Goal: Transaction & Acquisition: Download file/media

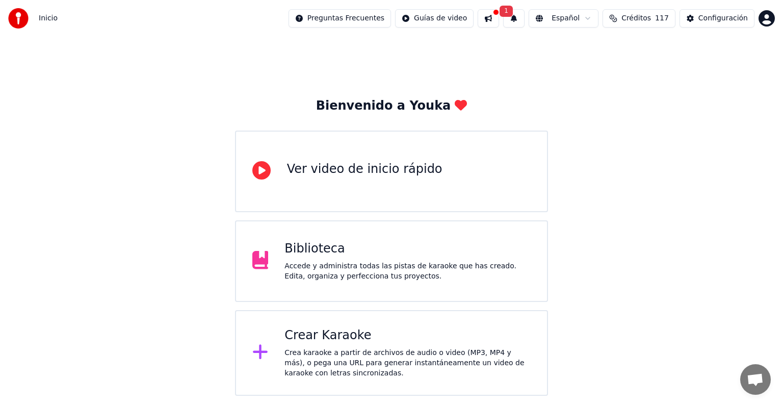
click at [336, 267] on div "Accede y administra todas las pistas de karaoke que has creado. Edita, organiza…" at bounding box center [407, 271] width 246 height 20
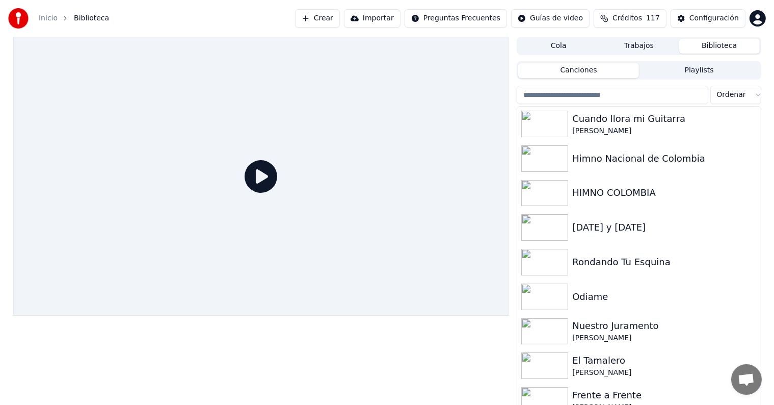
click at [628, 93] on input "search" at bounding box center [612, 95] width 191 height 18
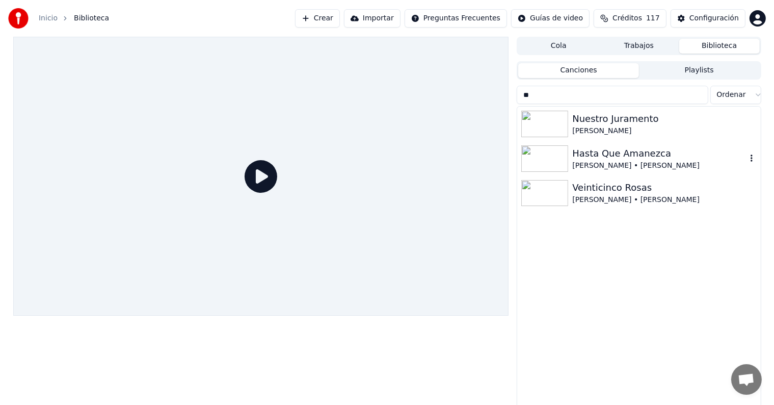
type input "**"
click at [624, 150] on div "Hasta Que Amanezca" at bounding box center [659, 153] width 174 height 14
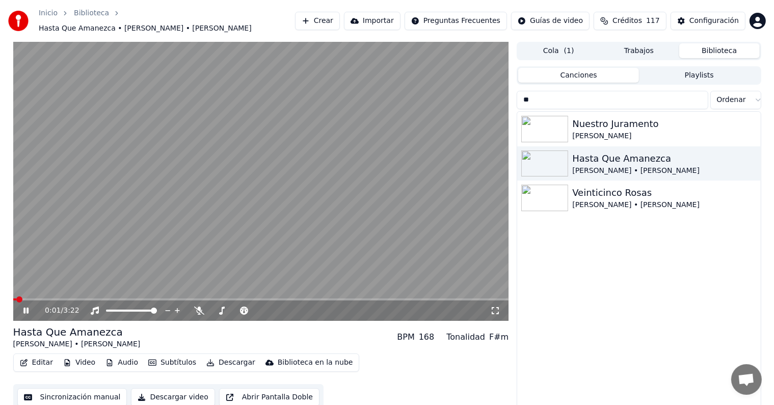
click at [27, 307] on icon at bounding box center [25, 310] width 5 height 6
click at [113, 357] on button "Audio" at bounding box center [121, 362] width 41 height 14
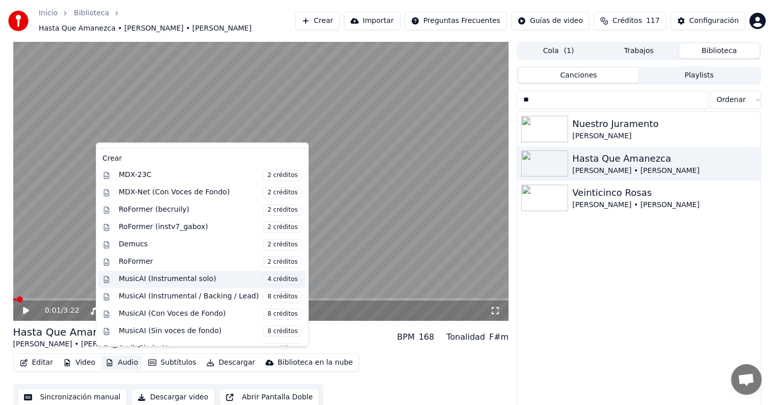
scroll to position [133, 0]
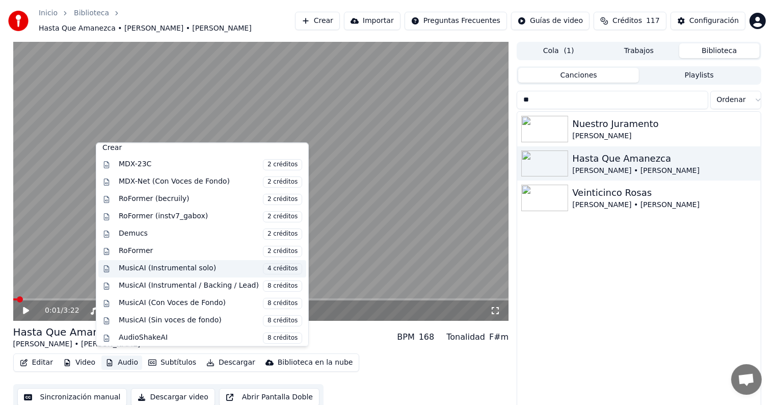
click at [177, 265] on div "MusicAI (Instrumental solo) 4 créditos" at bounding box center [211, 268] width 184 height 11
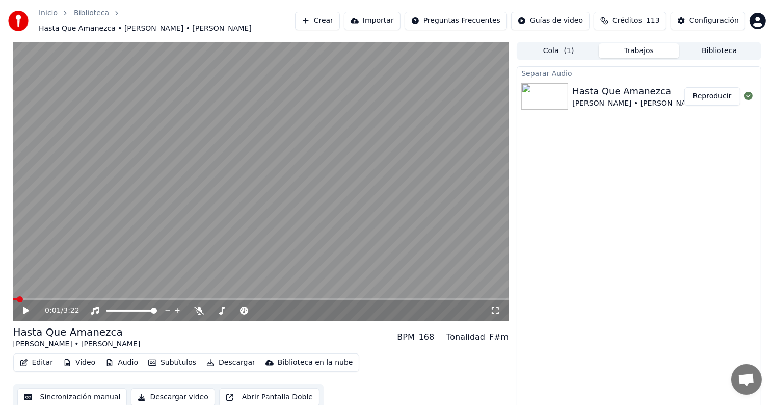
click at [721, 92] on button "Reproducir" at bounding box center [713, 96] width 56 height 18
click at [121, 361] on button "Audio" at bounding box center [121, 362] width 41 height 14
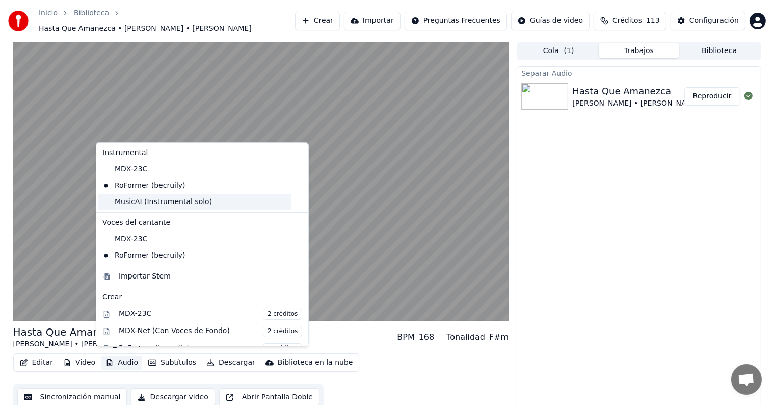
click at [182, 204] on div "MusicAI (Instrumental solo)" at bounding box center [194, 202] width 193 height 16
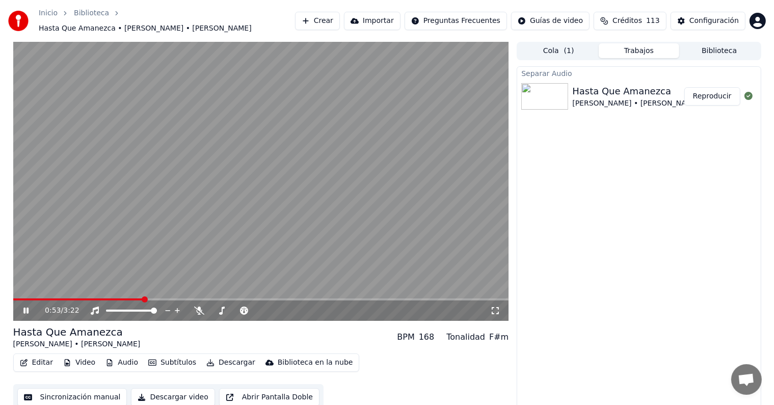
click at [120, 357] on button "Audio" at bounding box center [121, 362] width 41 height 14
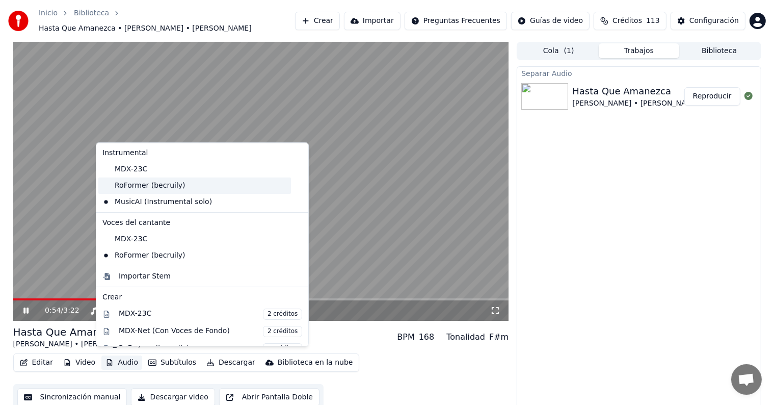
click at [141, 187] on div "RoFormer (becruily)" at bounding box center [194, 185] width 193 height 16
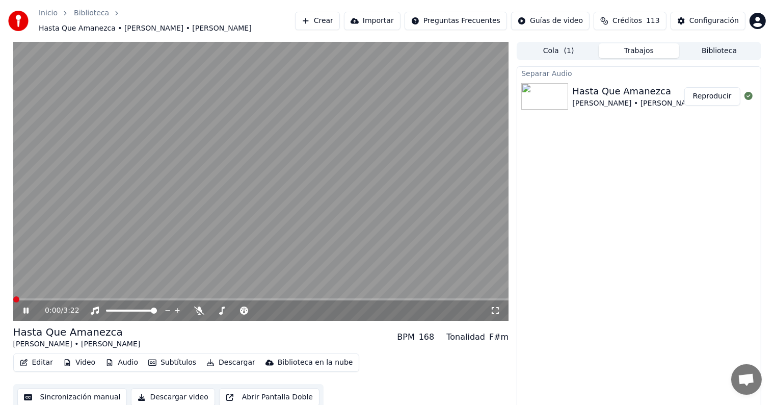
click at [13, 298] on span at bounding box center [16, 299] width 6 height 6
click at [23, 307] on icon at bounding box center [25, 310] width 5 height 6
click at [23, 307] on icon at bounding box center [26, 310] width 6 height 7
click at [23, 307] on icon at bounding box center [25, 310] width 5 height 6
click at [13, 296] on span at bounding box center [16, 299] width 6 height 6
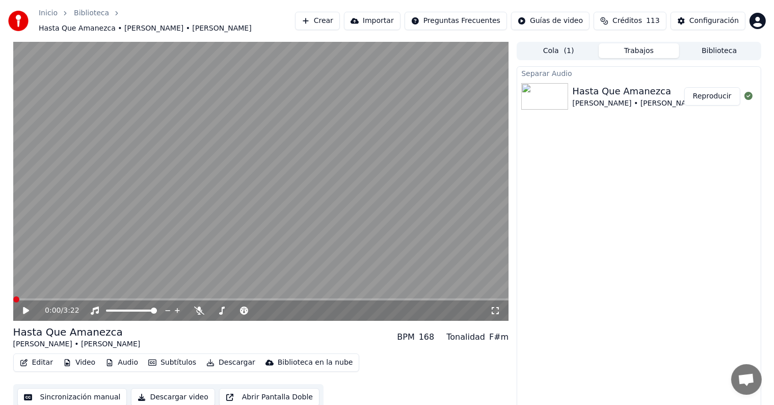
click at [27, 308] on icon at bounding box center [33, 310] width 24 height 8
click at [27, 308] on icon at bounding box center [25, 310] width 5 height 6
click at [14, 296] on span at bounding box center [16, 299] width 6 height 6
click at [23, 307] on icon at bounding box center [26, 310] width 6 height 7
click at [23, 306] on icon at bounding box center [33, 310] width 24 height 8
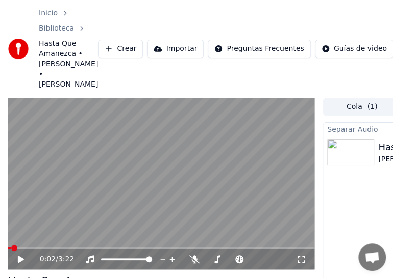
click at [23, 253] on div "0:02 / 3:22" at bounding box center [161, 259] width 306 height 20
click at [20, 258] on icon at bounding box center [21, 259] width 6 height 7
click at [101, 263] on span at bounding box center [104, 259] width 6 height 6
click at [47, 249] on span at bounding box center [45, 248] width 6 height 6
click at [10, 245] on span at bounding box center [13, 248] width 6 height 6
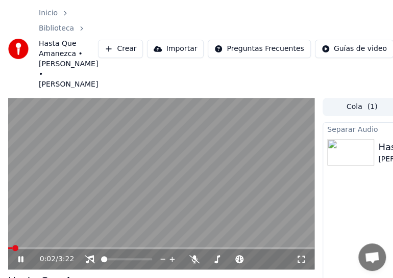
click at [21, 248] on span at bounding box center [161, 248] width 306 height 2
click at [22, 260] on icon at bounding box center [20, 259] width 5 height 6
click at [18, 260] on icon at bounding box center [21, 259] width 6 height 7
click at [17, 259] on icon at bounding box center [27, 259] width 23 height 8
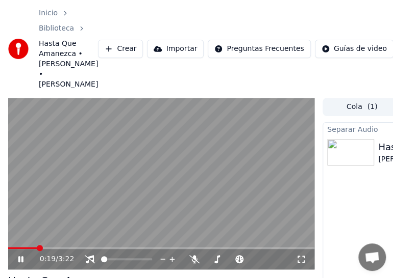
click at [17, 259] on icon at bounding box center [27, 259] width 23 height 8
click at [16, 258] on icon at bounding box center [27, 259] width 23 height 8
click at [17, 259] on icon at bounding box center [27, 259] width 23 height 8
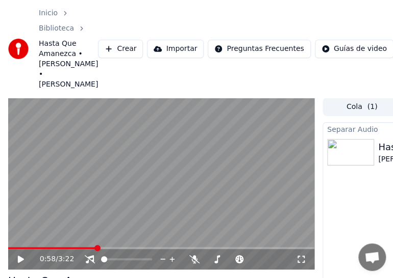
click at [17, 259] on icon at bounding box center [27, 259] width 23 height 8
click at [17, 258] on icon at bounding box center [27, 259] width 23 height 8
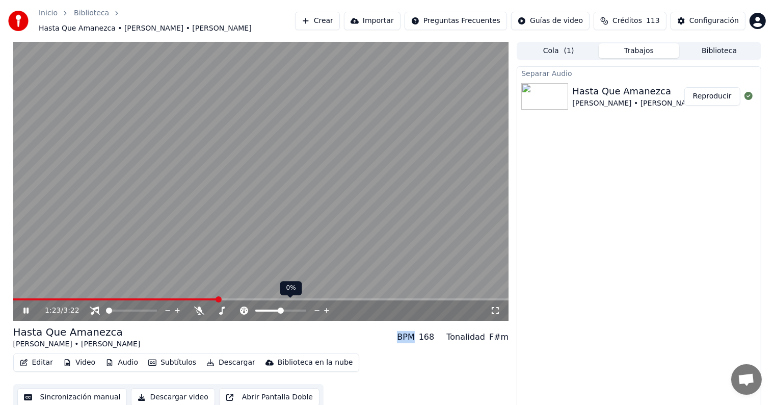
click at [316, 305] on icon at bounding box center [318, 310] width 10 height 10
click at [328, 305] on icon at bounding box center [327, 310] width 10 height 10
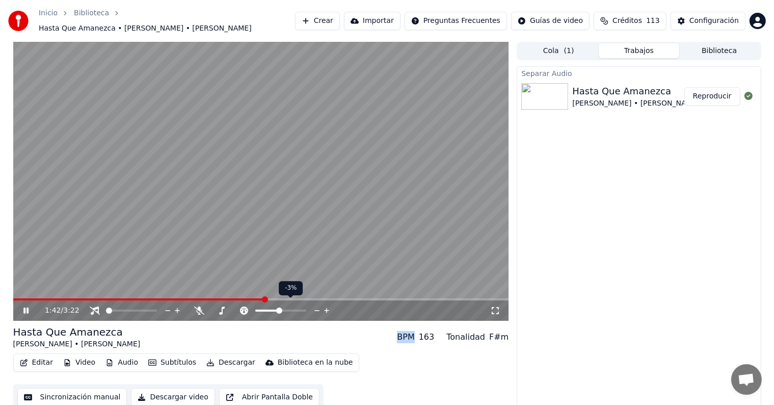
click at [328, 305] on icon at bounding box center [327, 310] width 10 height 10
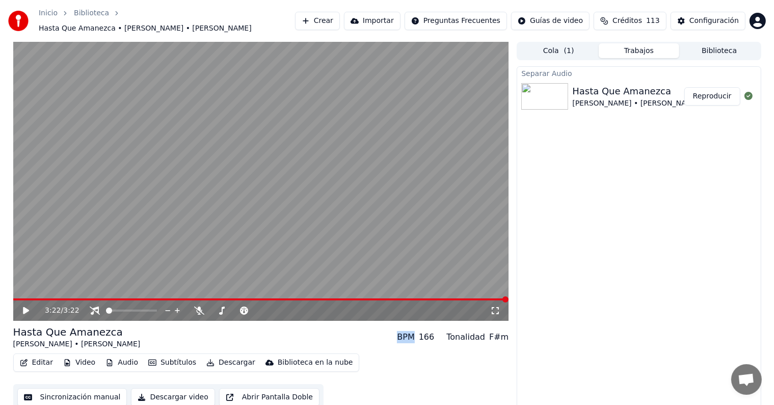
click at [127, 358] on button "Audio" at bounding box center [121, 362] width 41 height 14
click at [26, 307] on icon at bounding box center [26, 310] width 6 height 7
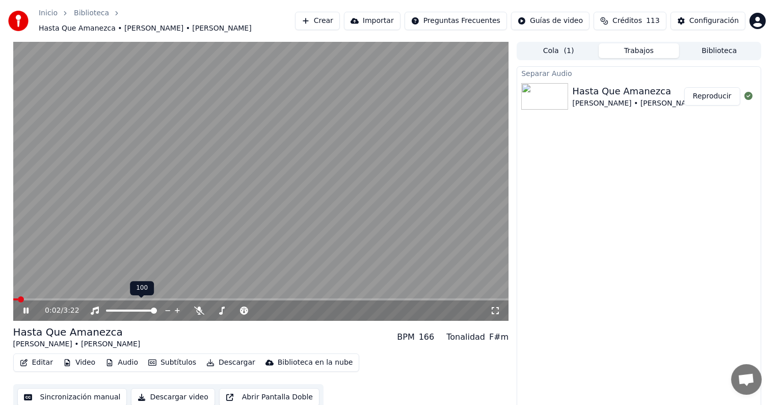
click at [157, 309] on span at bounding box center [154, 310] width 6 height 6
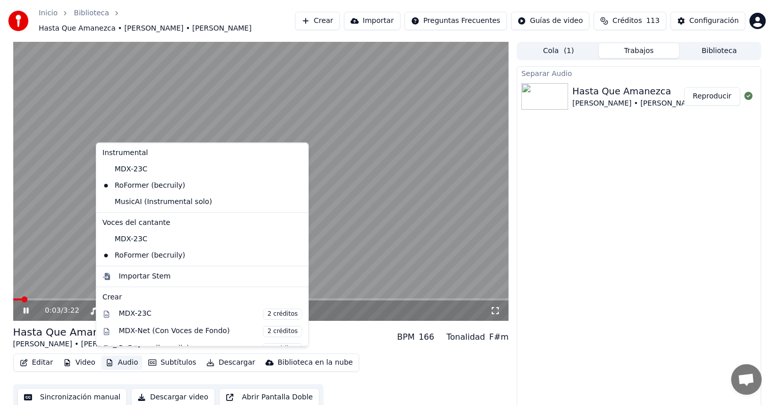
click at [120, 359] on button "Audio" at bounding box center [121, 362] width 41 height 14
click at [120, 170] on div "MDX-23C" at bounding box center [194, 169] width 193 height 16
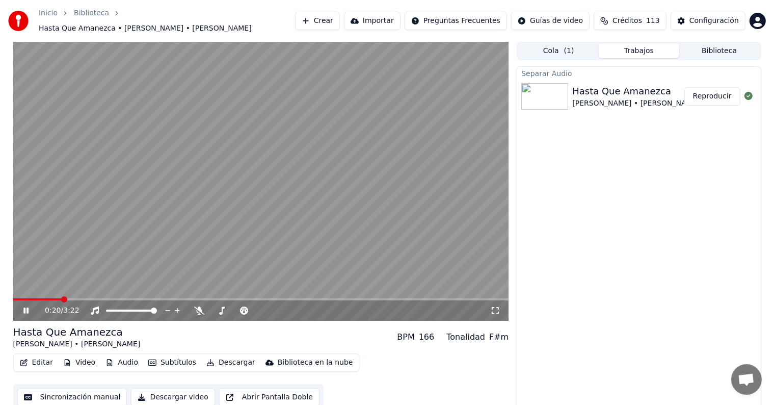
click at [61, 298] on span at bounding box center [261, 299] width 496 height 2
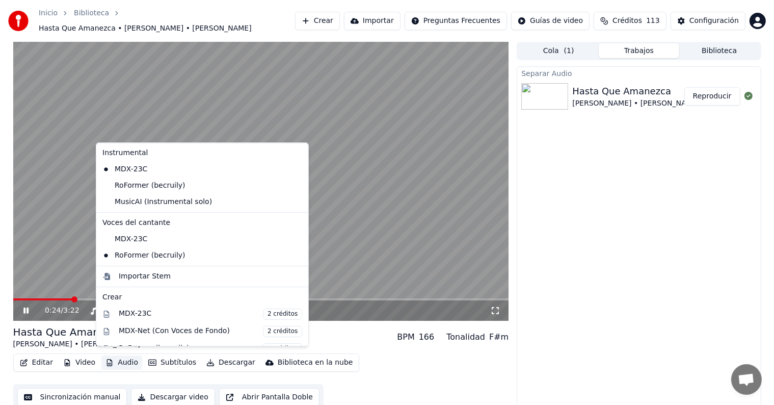
click at [122, 356] on button "Audio" at bounding box center [121, 362] width 41 height 14
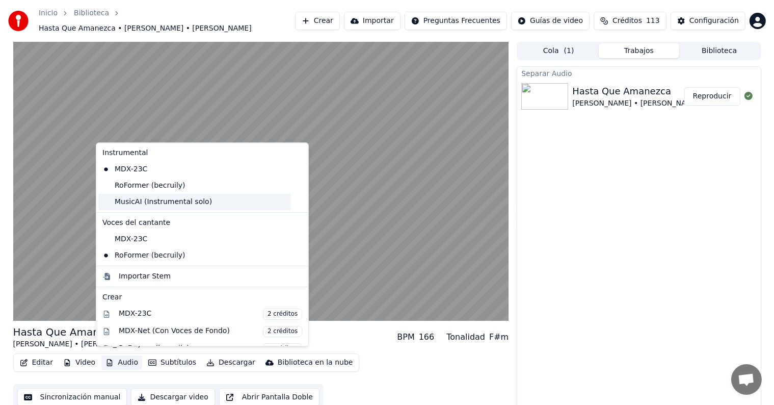
click at [141, 199] on div "MusicAI (Instrumental solo)" at bounding box center [194, 202] width 193 height 16
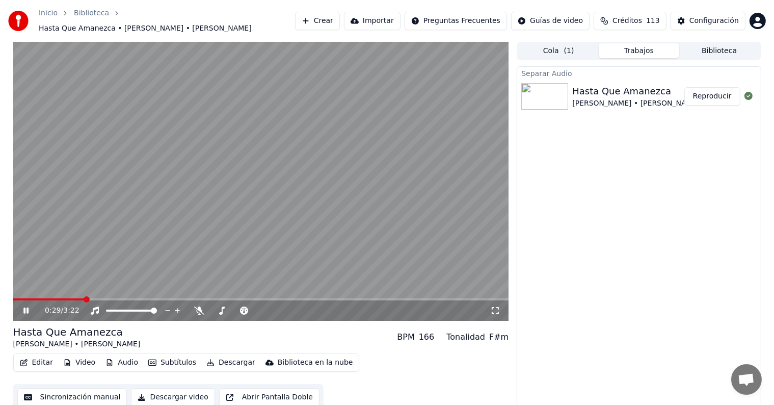
click at [116, 359] on button "Audio" at bounding box center [121, 362] width 41 height 14
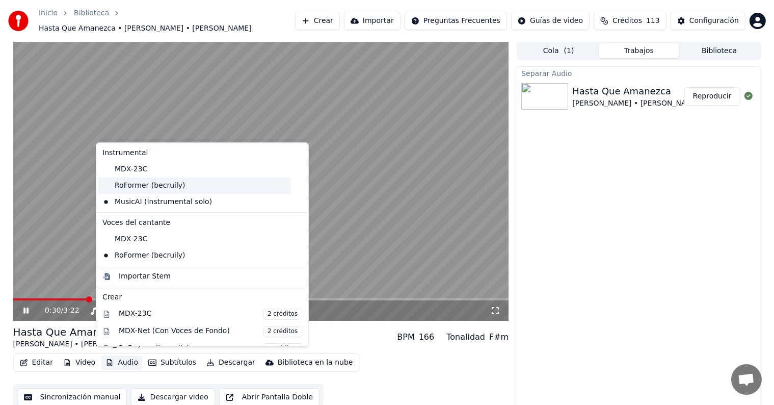
click at [132, 187] on div "RoFormer (becruily)" at bounding box center [194, 185] width 193 height 16
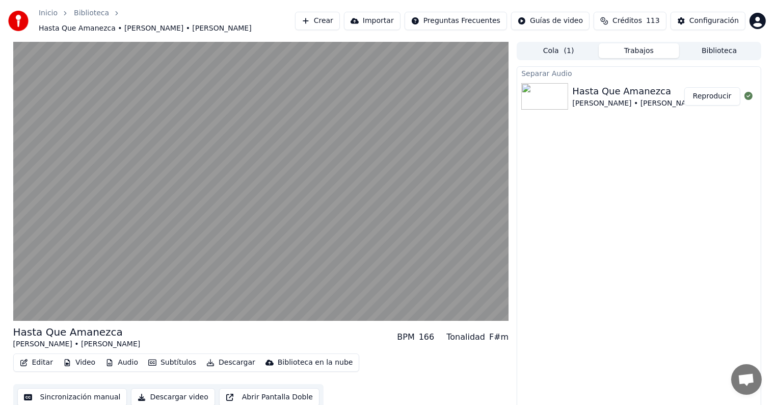
click at [116, 359] on button "Audio" at bounding box center [121, 362] width 41 height 14
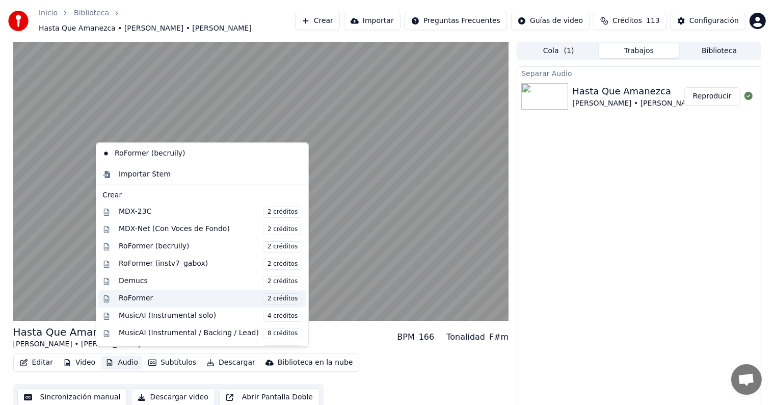
scroll to position [149, 0]
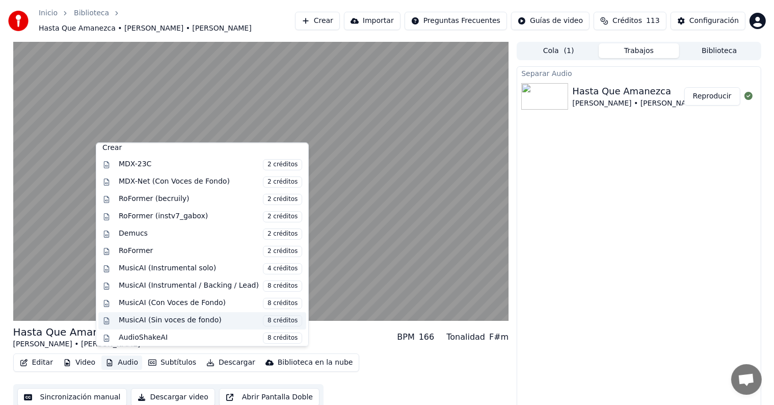
click at [213, 317] on div "MusicAI (Sin voces de fondo) 8 créditos" at bounding box center [211, 320] width 184 height 11
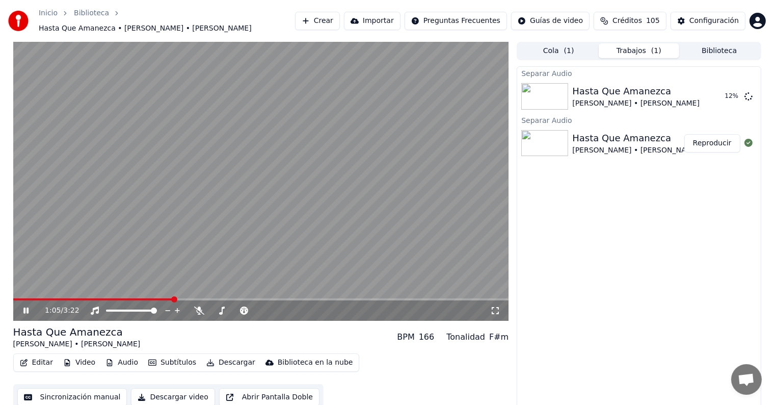
click at [26, 306] on icon at bounding box center [33, 310] width 24 height 8
click at [22, 308] on icon at bounding box center [33, 310] width 24 height 8
click at [128, 358] on button "Audio" at bounding box center [121, 362] width 41 height 14
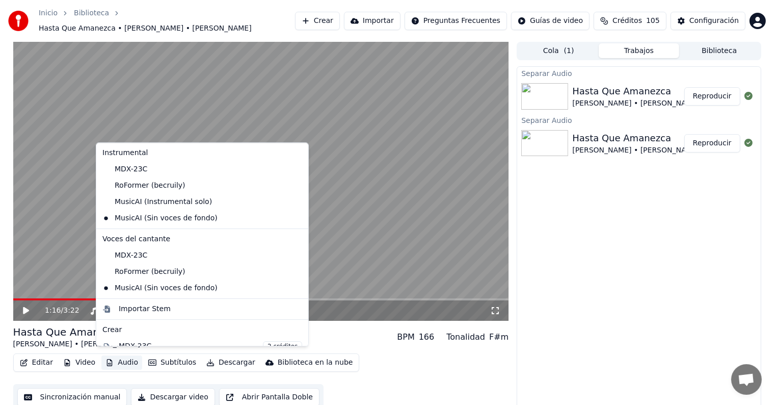
click at [26, 306] on icon at bounding box center [33, 310] width 24 height 8
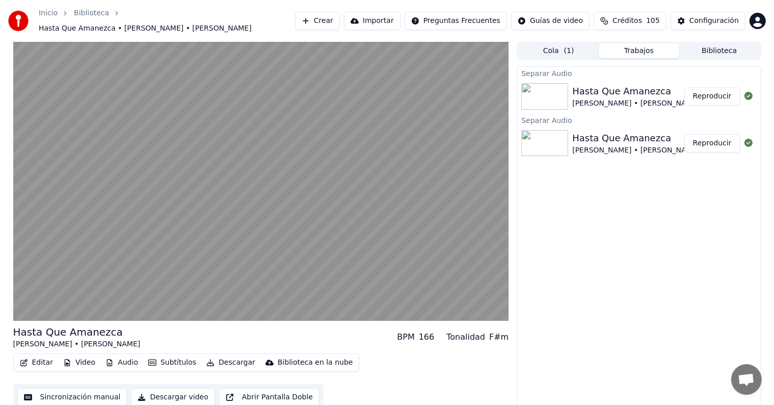
click at [118, 356] on button "Audio" at bounding box center [121, 362] width 41 height 14
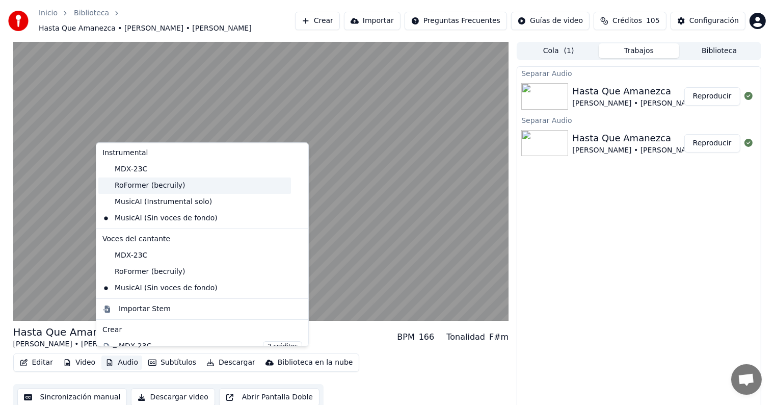
click at [140, 186] on div "RoFormer (becruily)" at bounding box center [194, 185] width 193 height 16
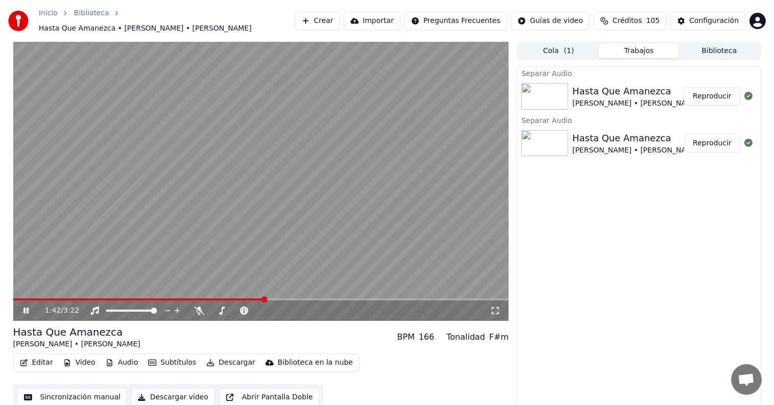
click at [125, 361] on button "Audio" at bounding box center [121, 362] width 41 height 14
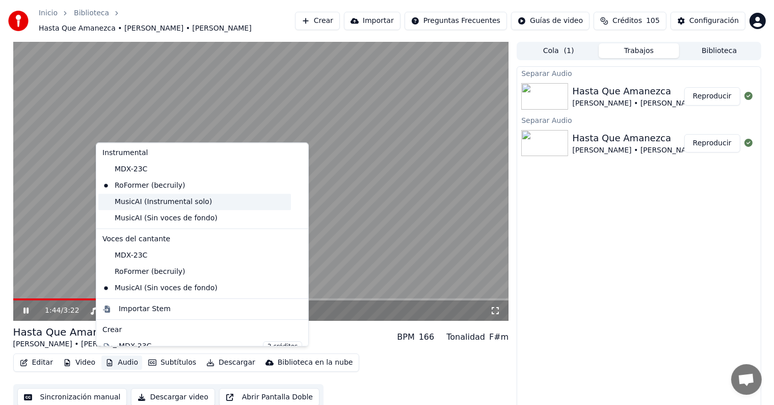
click at [181, 200] on div "MusicAI (Instrumental solo)" at bounding box center [194, 202] width 193 height 16
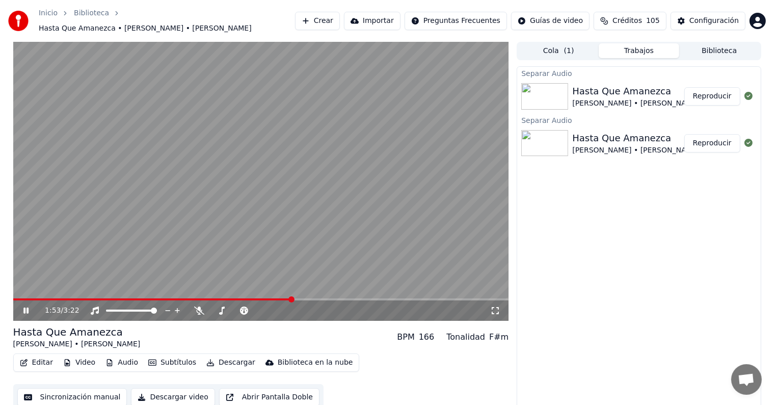
click at [123, 357] on button "Audio" at bounding box center [121, 362] width 41 height 14
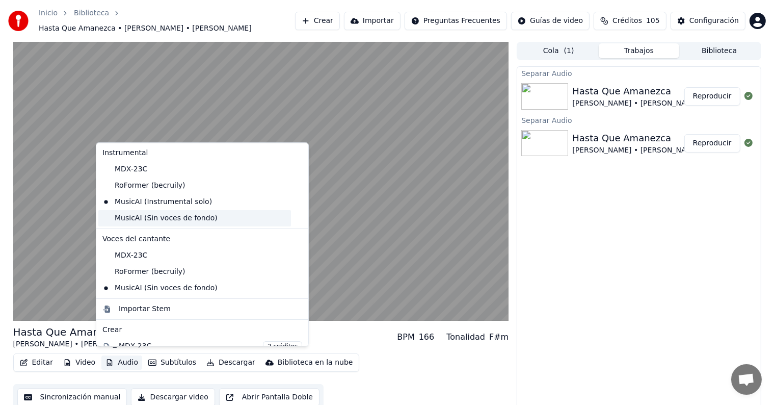
click at [183, 222] on div "MusicAI (Sin voces de fondo)" at bounding box center [194, 218] width 193 height 16
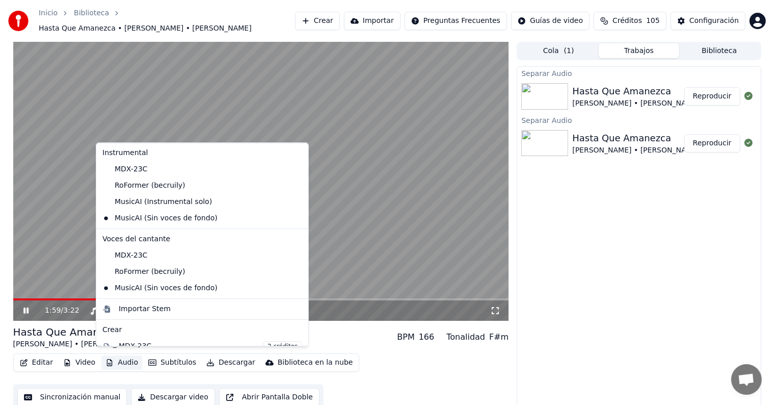
click at [120, 357] on button "Audio" at bounding box center [121, 362] width 41 height 14
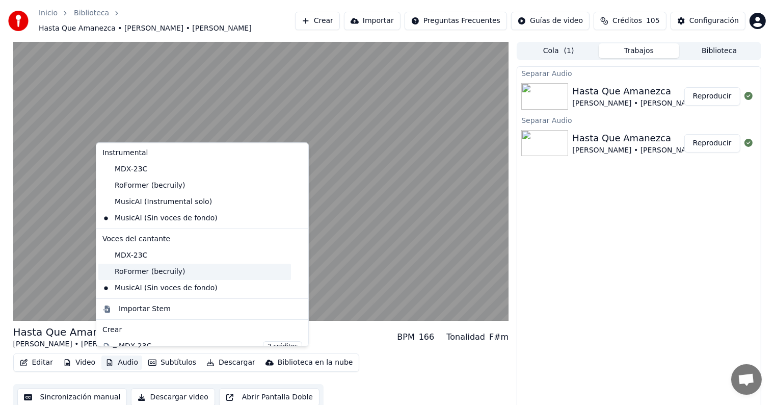
click at [167, 271] on div "RoFormer (becruily)" at bounding box center [194, 272] width 193 height 16
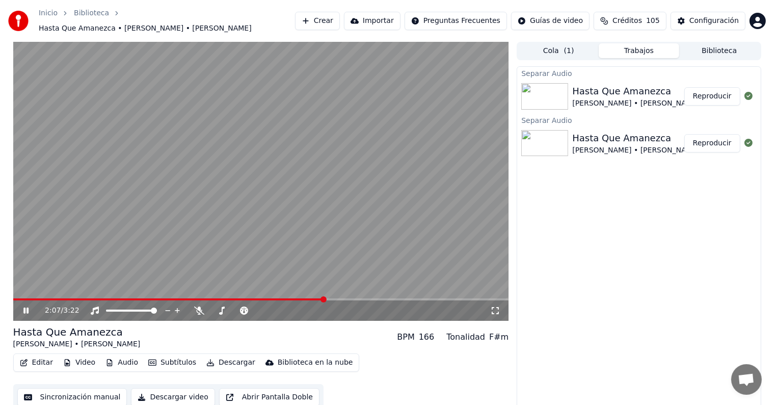
click at [119, 359] on button "Audio" at bounding box center [121, 362] width 41 height 14
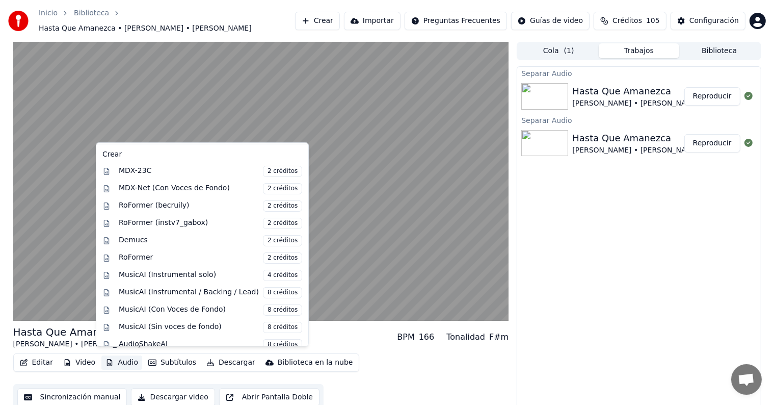
scroll to position [182, 0]
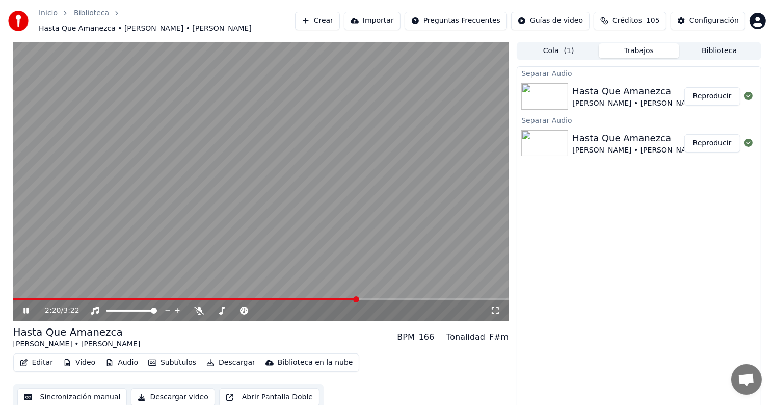
click at [84, 231] on video at bounding box center [261, 181] width 496 height 279
click at [23, 308] on icon at bounding box center [26, 310] width 6 height 7
click at [124, 355] on button "Audio" at bounding box center [121, 362] width 41 height 14
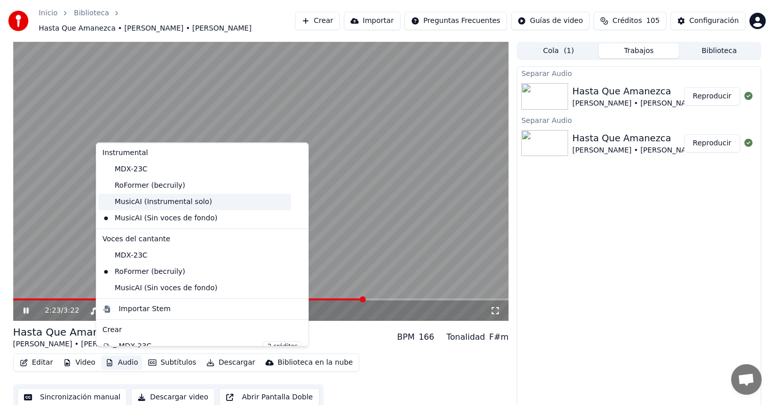
click at [192, 199] on div "MusicAI (Instrumental solo)" at bounding box center [194, 202] width 193 height 16
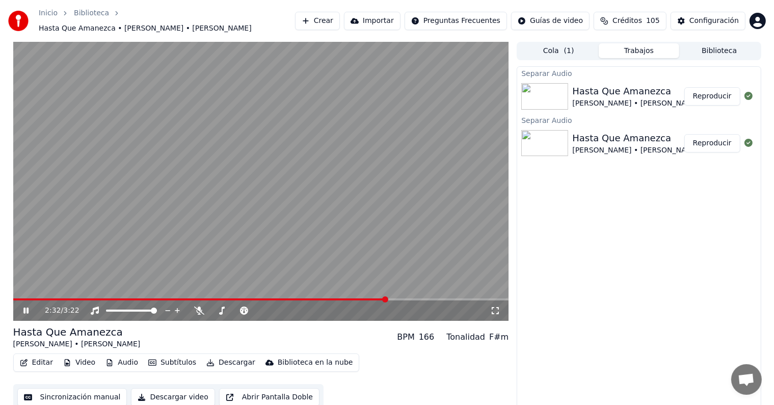
click at [26, 306] on icon at bounding box center [33, 310] width 24 height 8
click at [710, 144] on button "Reproducir" at bounding box center [713, 143] width 56 height 18
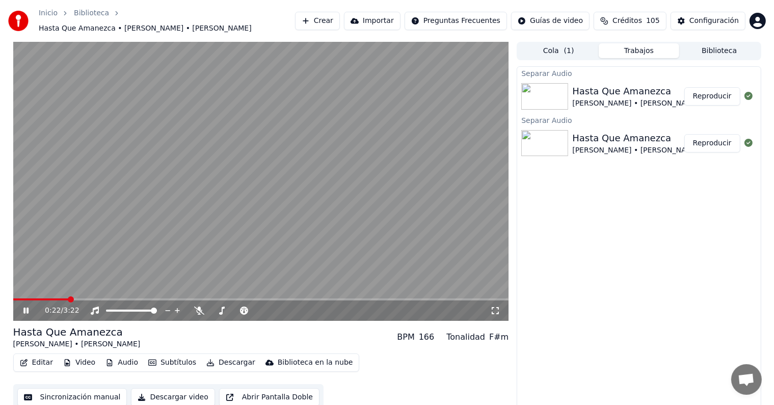
click at [24, 307] on icon at bounding box center [25, 310] width 5 height 6
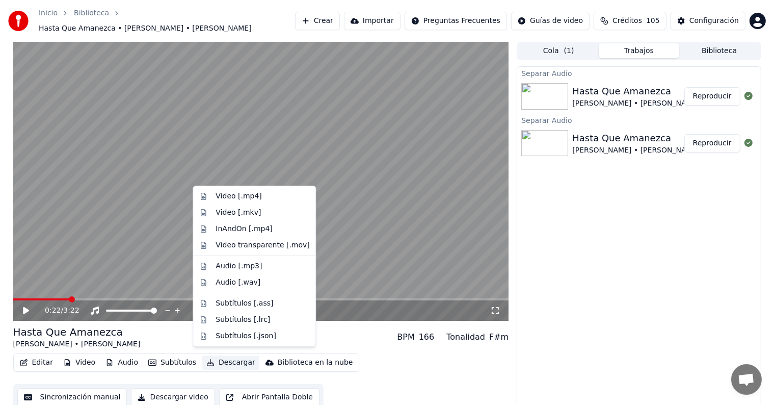
click at [212, 356] on button "Descargar" at bounding box center [230, 362] width 57 height 14
click at [256, 262] on div "Audio [.mp3]" at bounding box center [239, 266] width 46 height 10
